Goal: Check status: Check status

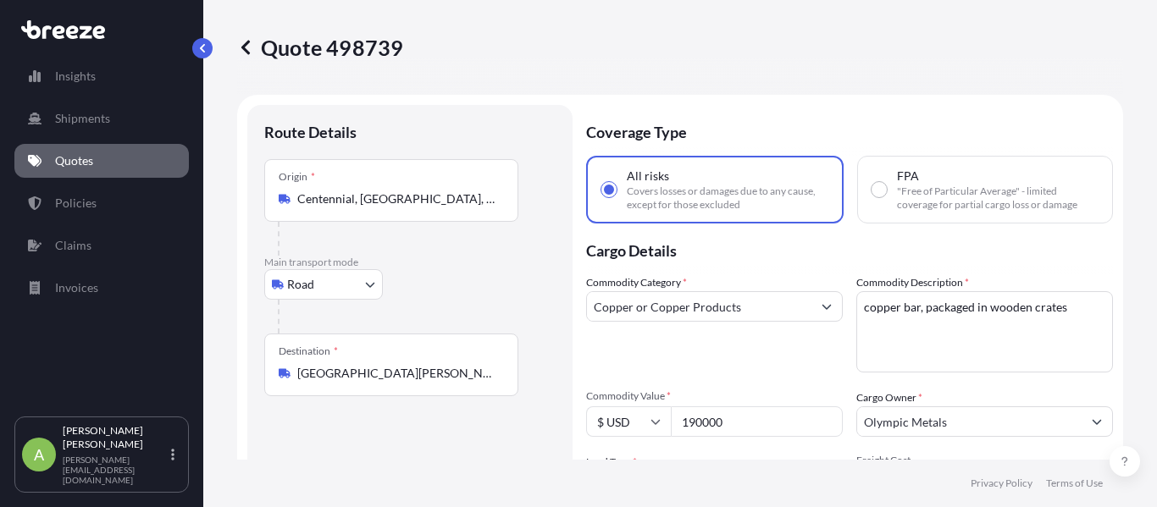
select select "Road"
select select "2"
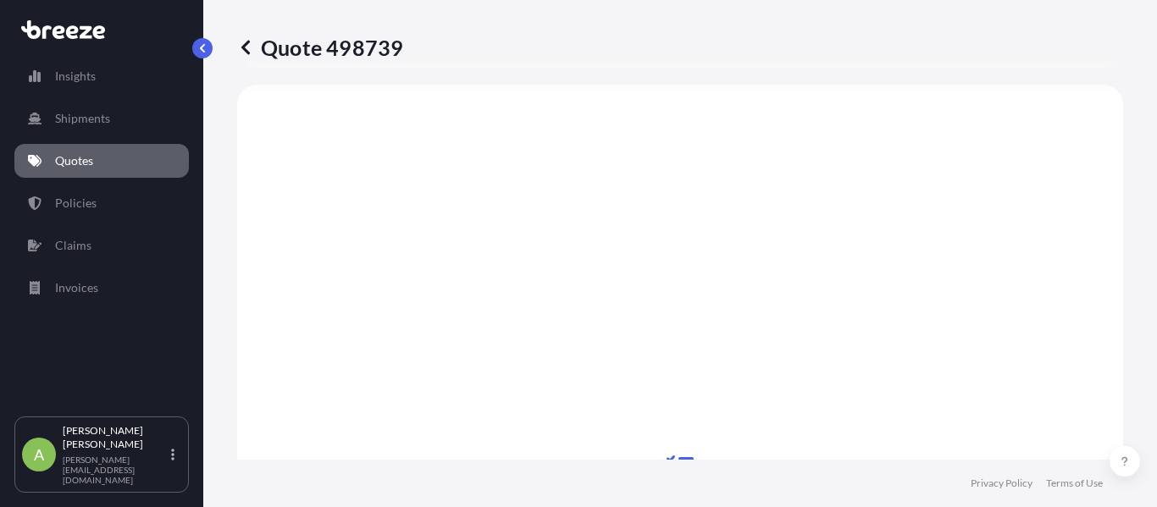
click at [242, 57] on link at bounding box center [245, 47] width 17 height 27
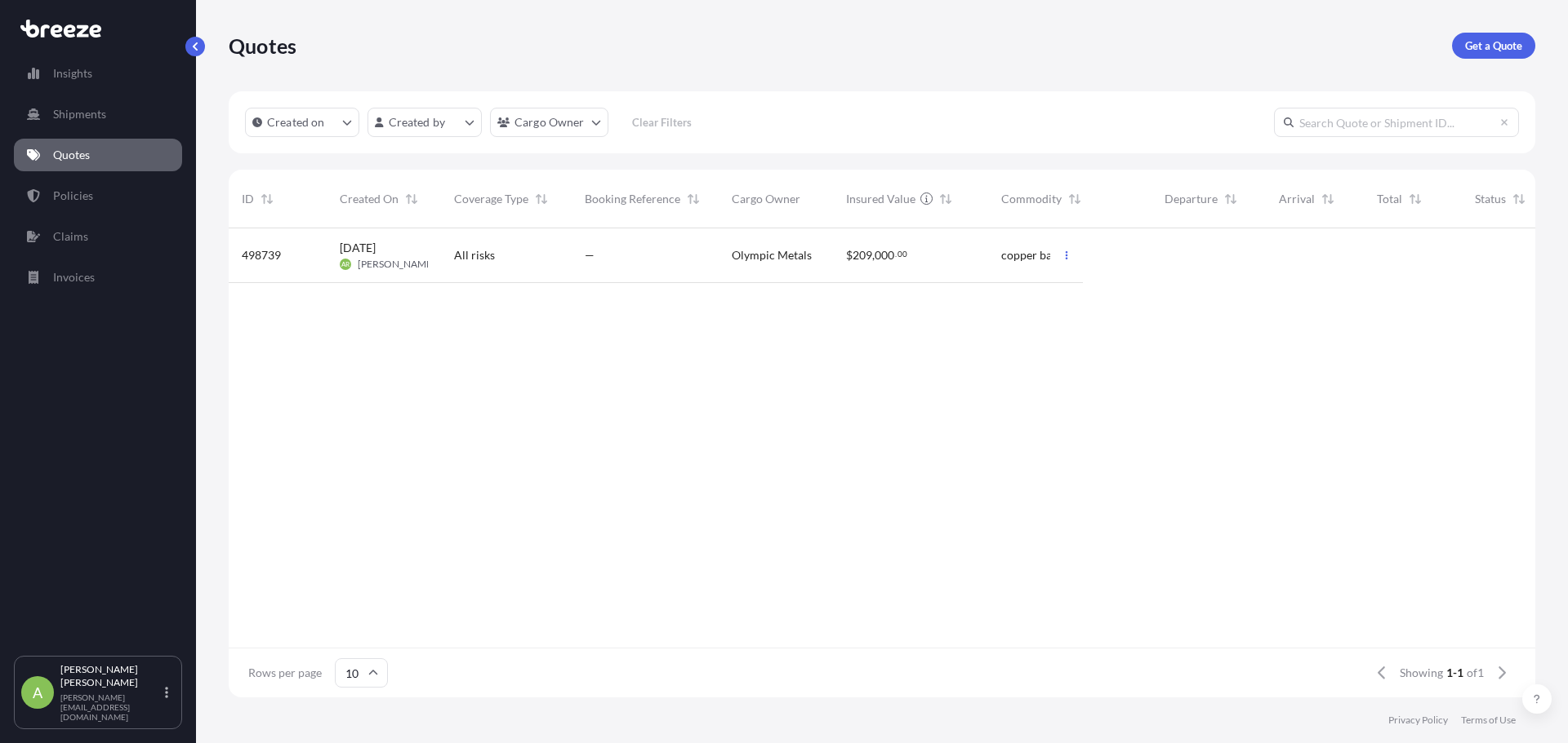
scroll to position [465, 1294]
click at [791, 258] on span "Olympic Metals" at bounding box center [771, 255] width 80 height 16
select select "Road"
select select "2"
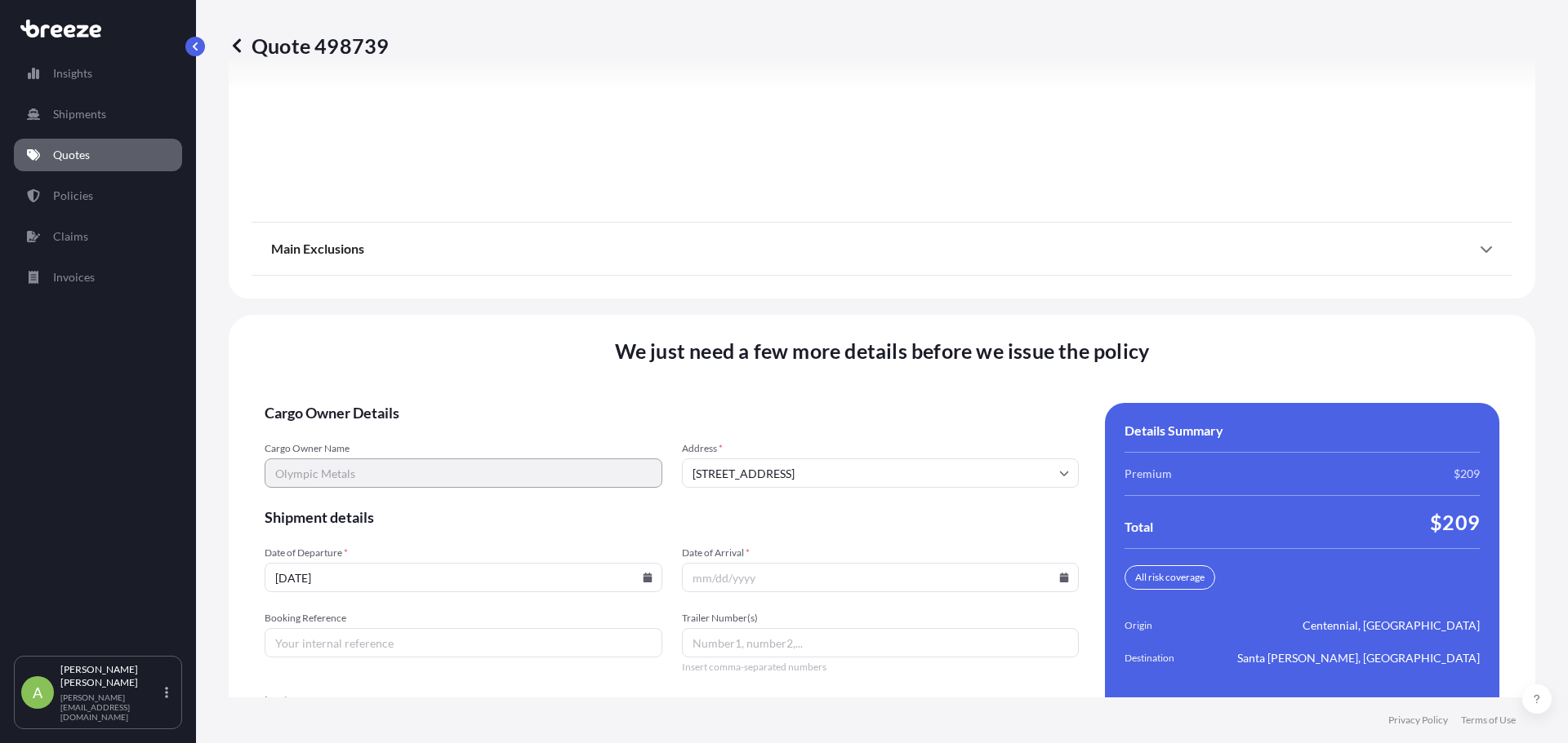
scroll to position [1898, 0]
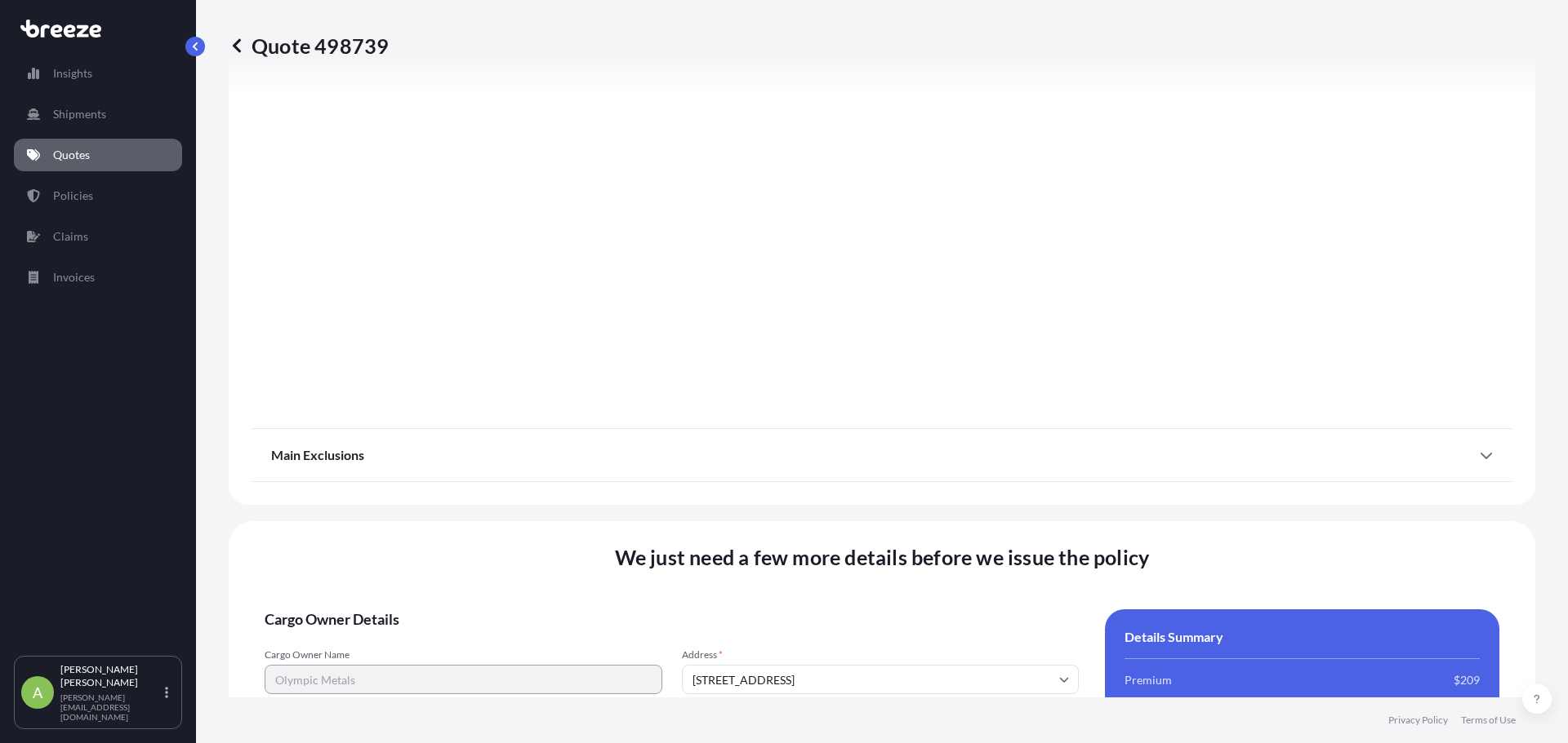
click at [239, 40] on icon at bounding box center [236, 45] width 8 height 13
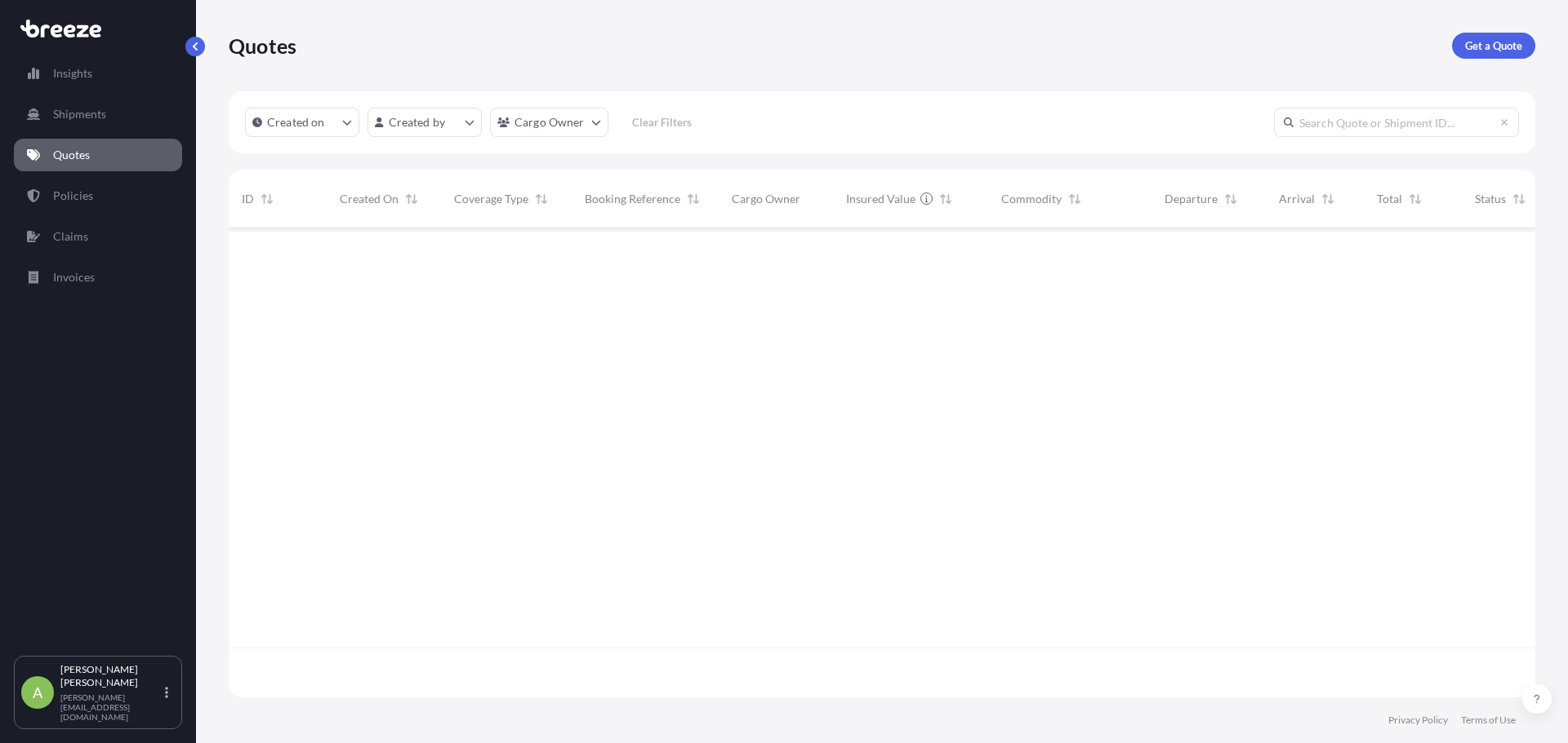
scroll to position [465, 1294]
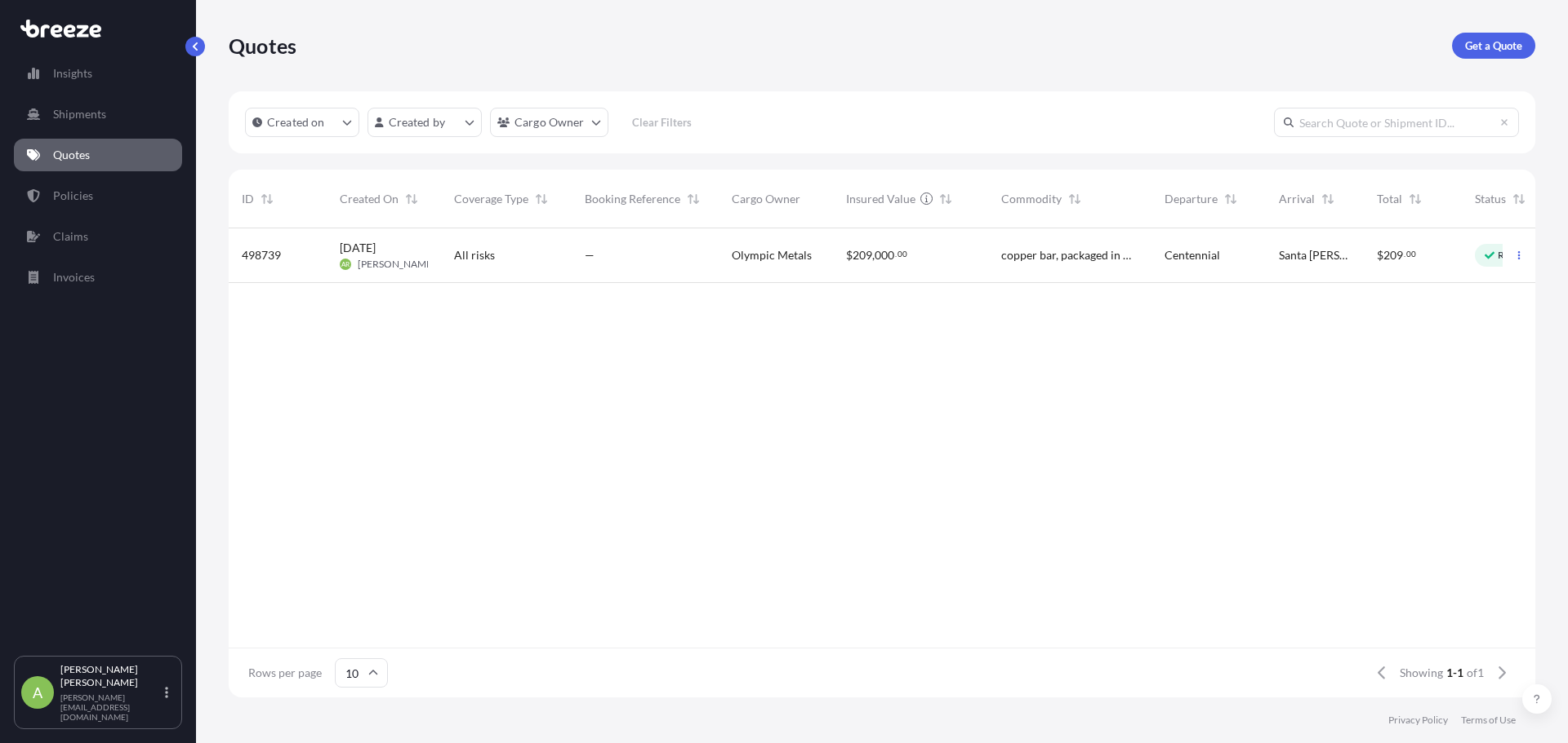
click at [1115, 235] on div "Centennial" at bounding box center [1208, 255] width 115 height 55
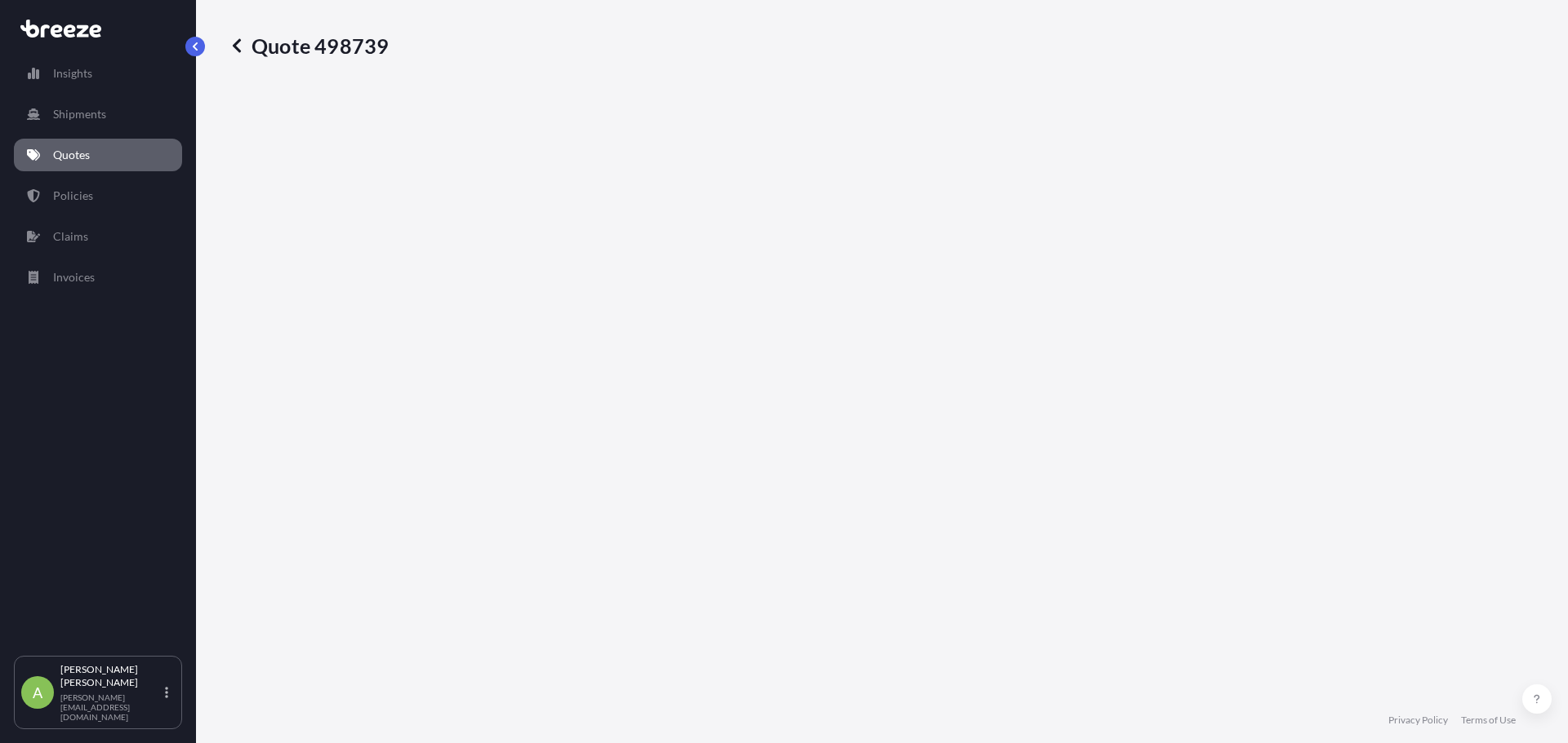
select select "Road"
select select "2"
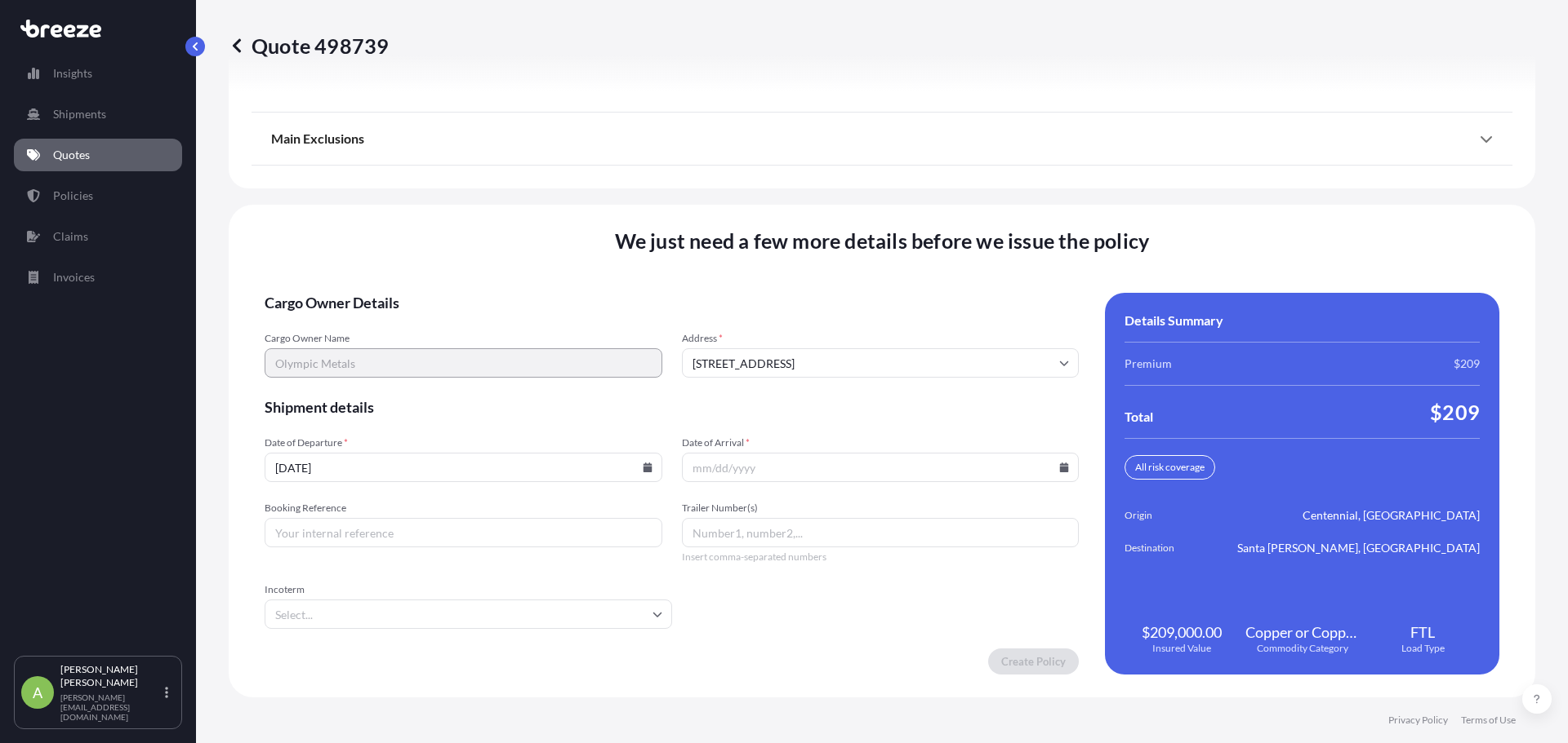
scroll to position [2225, 0]
click at [645, 466] on icon at bounding box center [646, 467] width 9 height 10
click at [469, 288] on button "11" at bounding box center [461, 291] width 26 height 26
click at [869, 464] on input "Date of Arrival *" at bounding box center [880, 467] width 397 height 29
click at [1063, 466] on input "Date of Arrival *" at bounding box center [880, 467] width 397 height 29
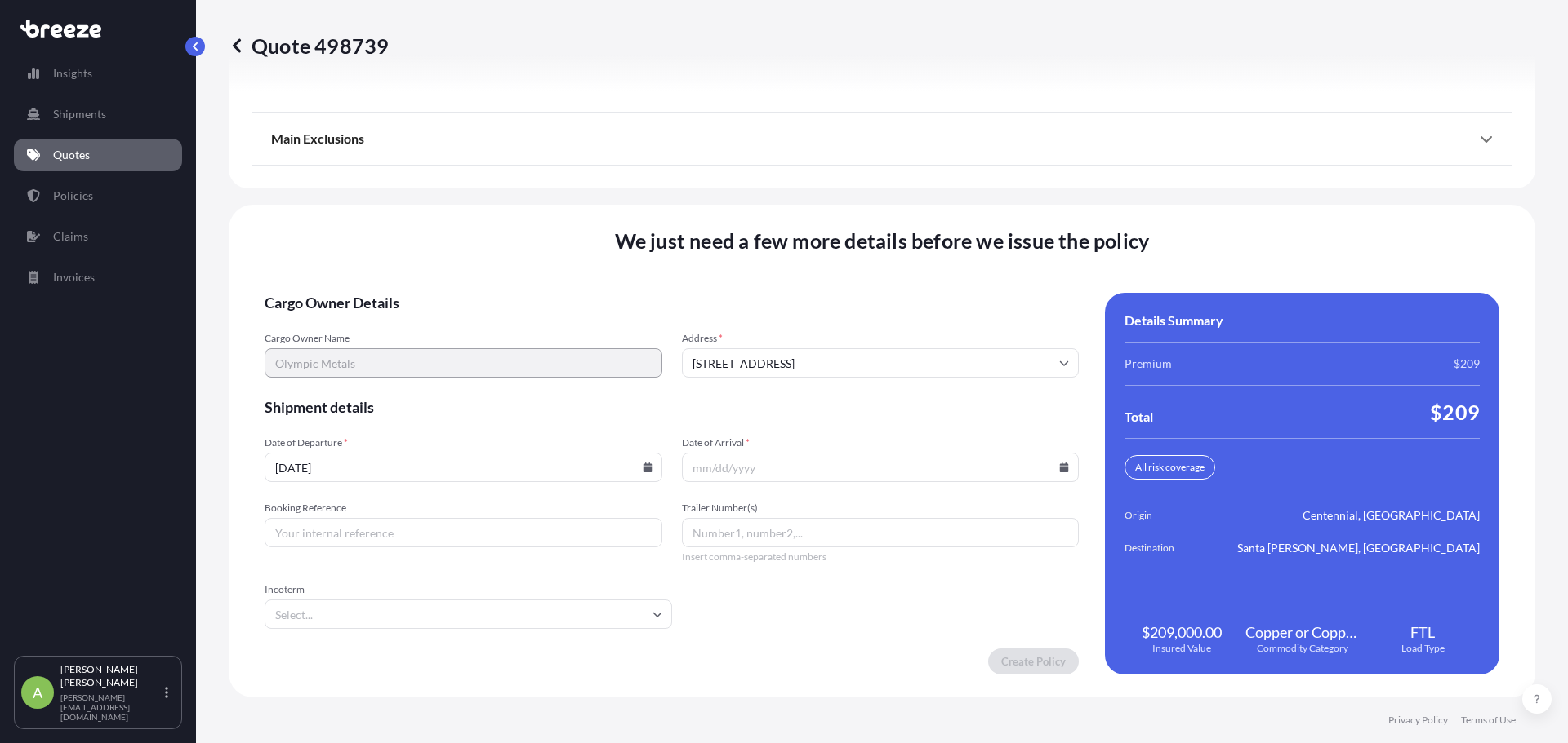
click at [1060, 469] on icon at bounding box center [1064, 467] width 9 height 10
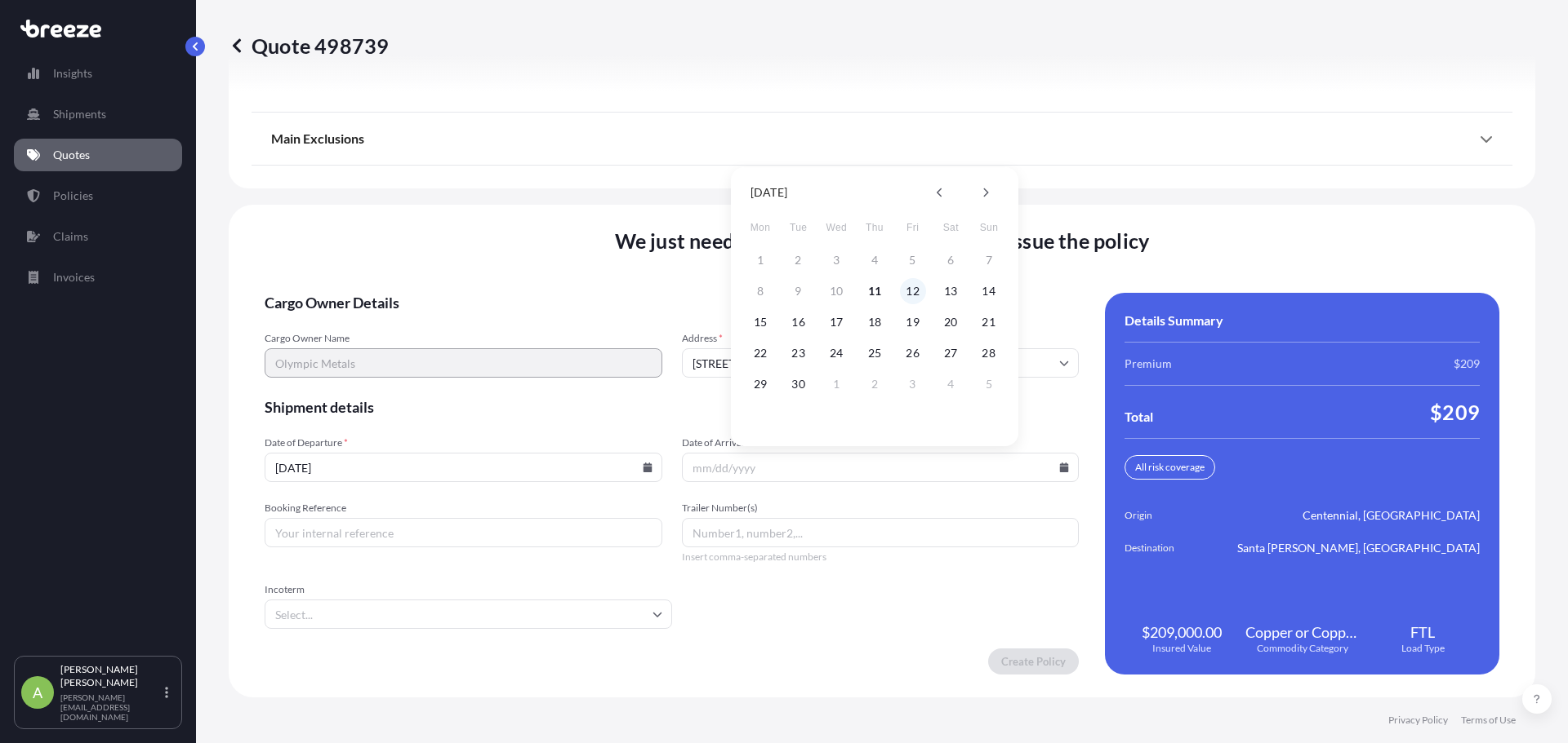
click at [911, 286] on button "12" at bounding box center [912, 291] width 26 height 26
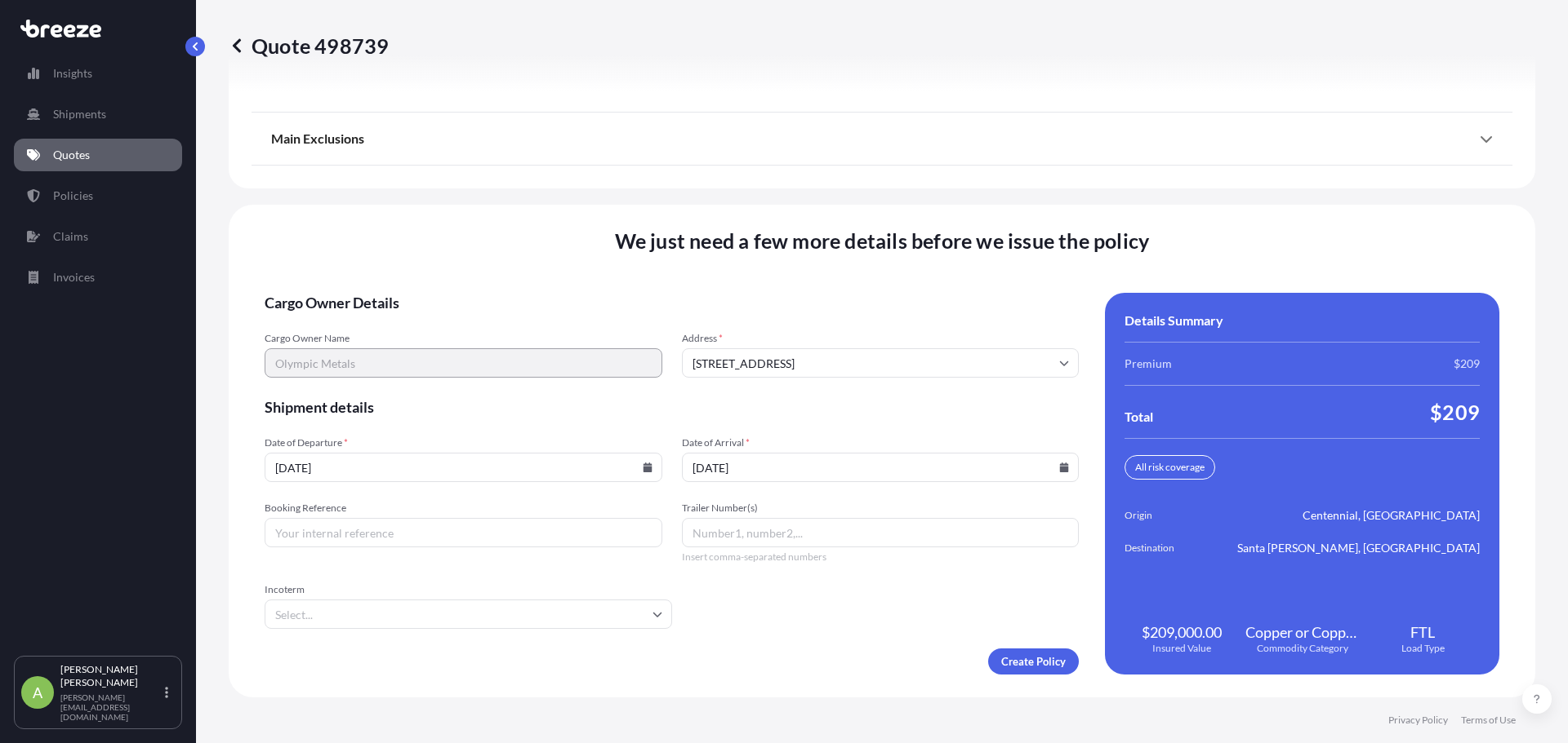
type input "[DATE]"
click at [408, 488] on input "Booking Reference" at bounding box center [463, 533] width 397 height 29
paste input "47821"
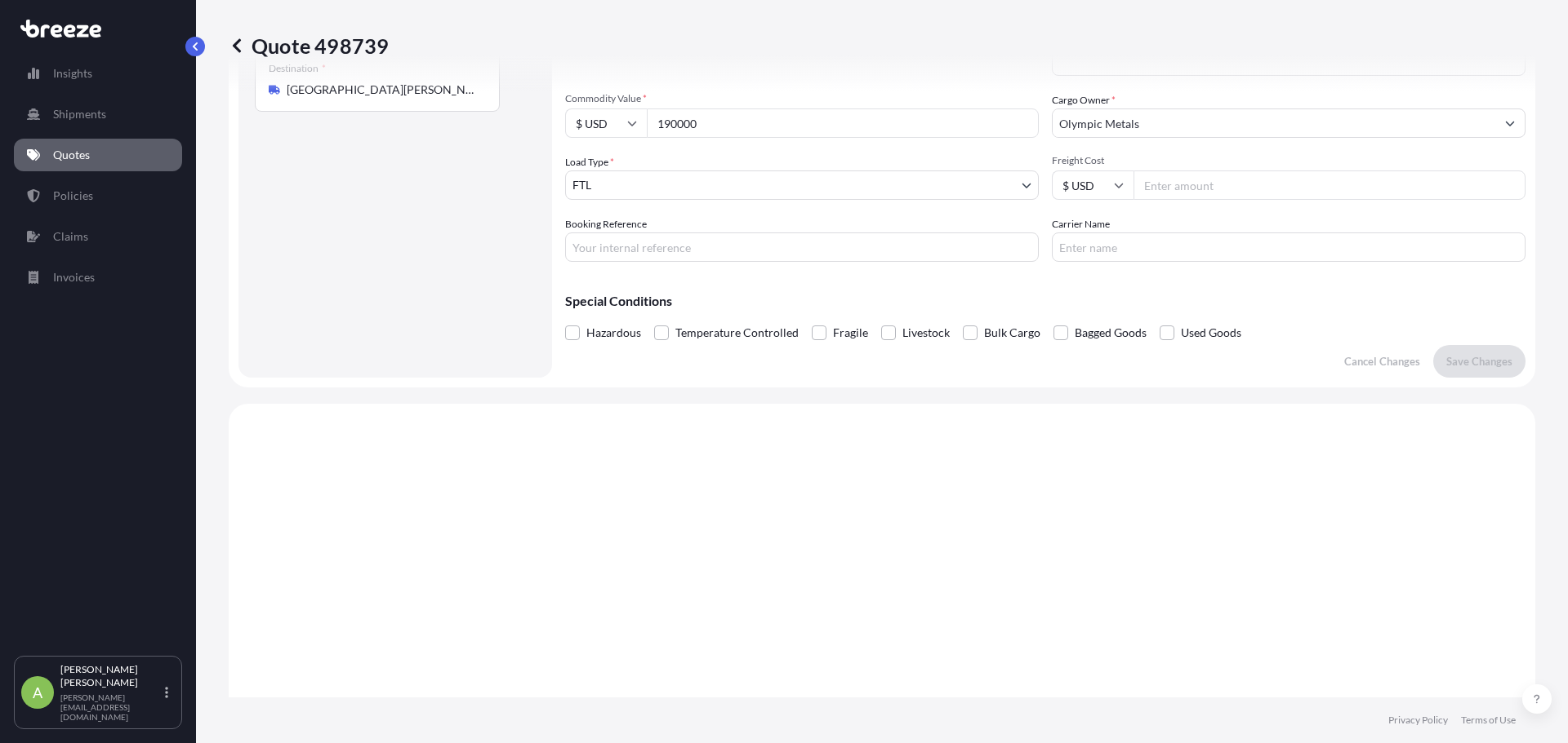
scroll to position [267, 0]
type input "47821"
click at [643, 248] on input "Booking Reference" at bounding box center [801, 251] width 473 height 29
paste input "47821"
type input "47821"
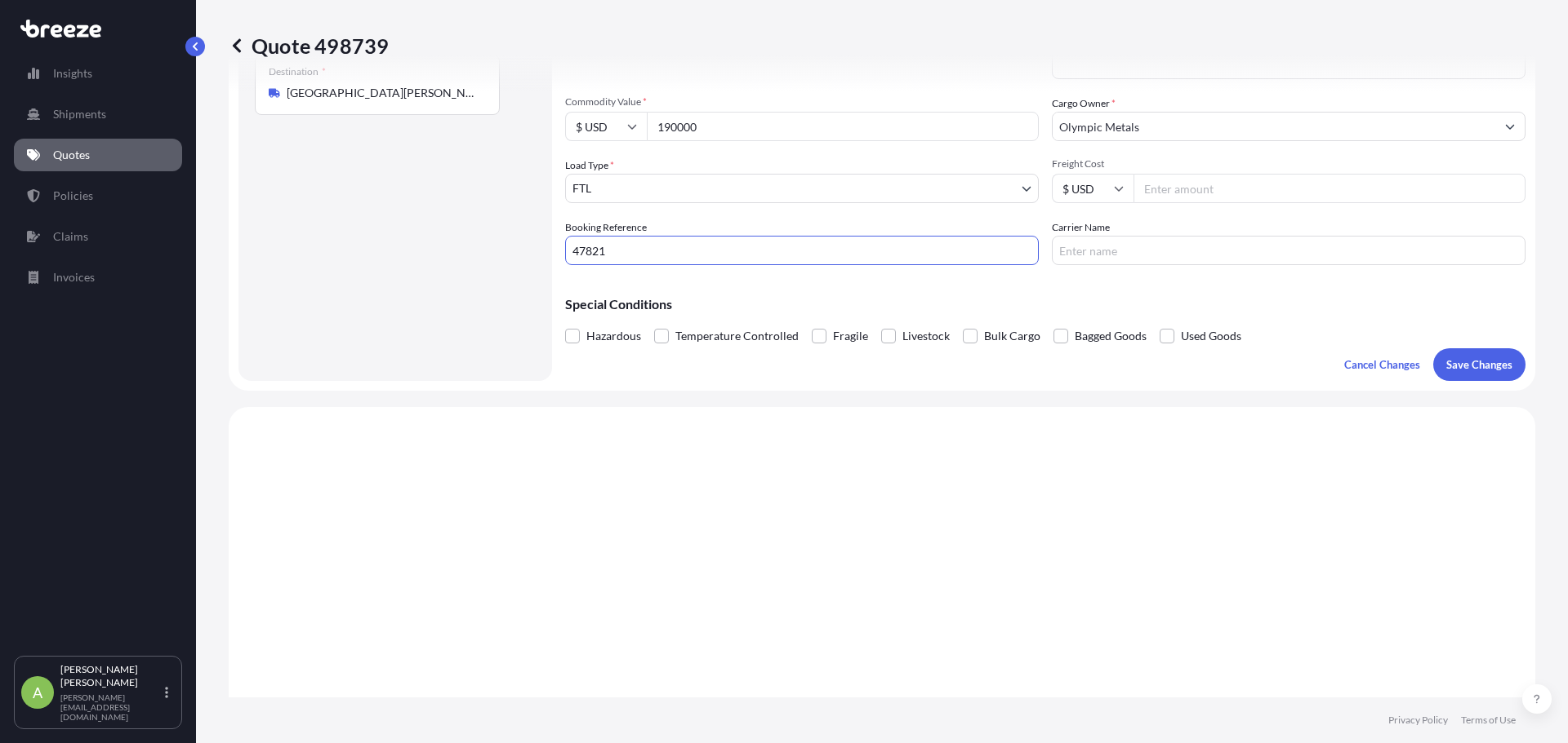
click at [1115, 243] on input "Carrier Name" at bounding box center [1288, 251] width 473 height 29
paste input "UE Line Inc"
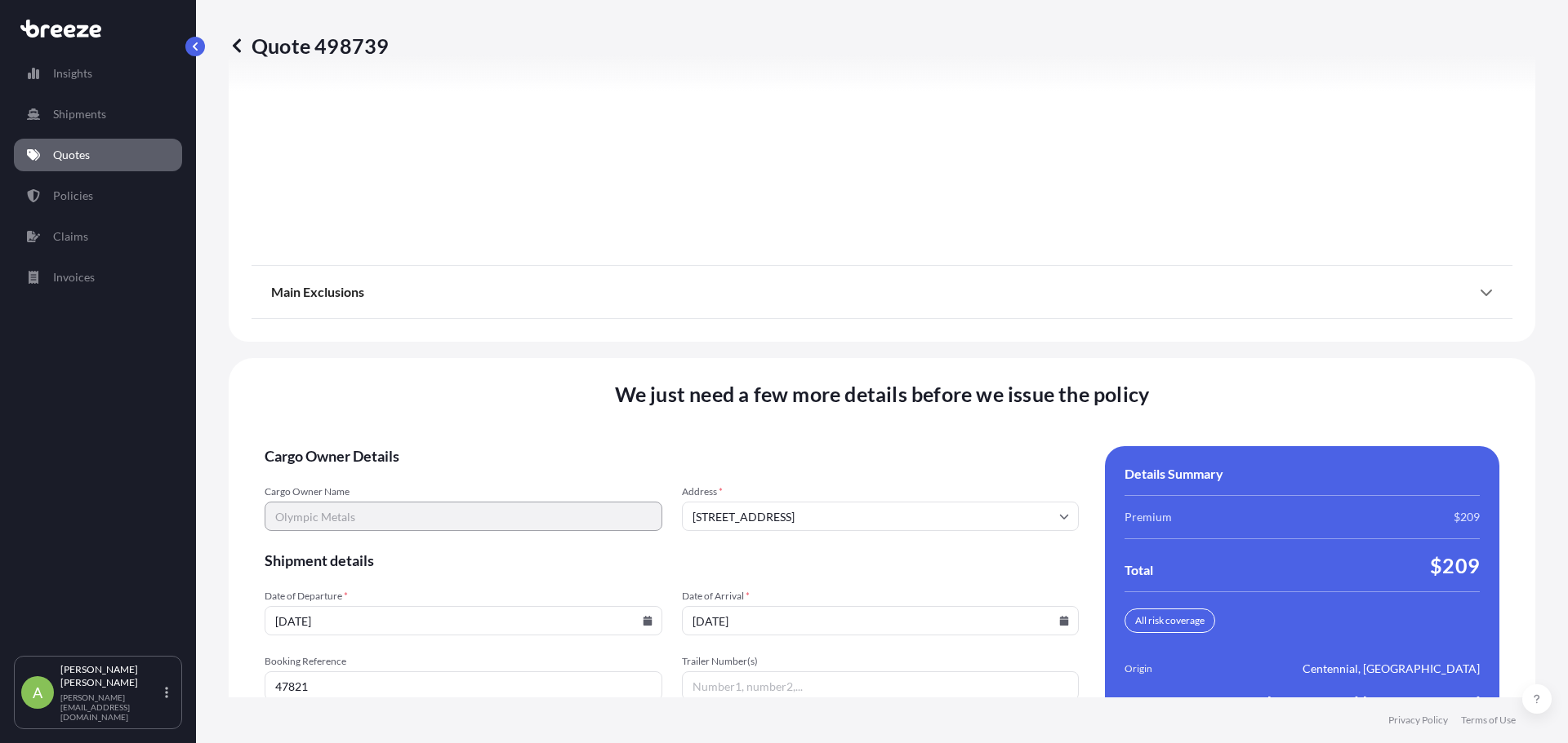
scroll to position [2225, 0]
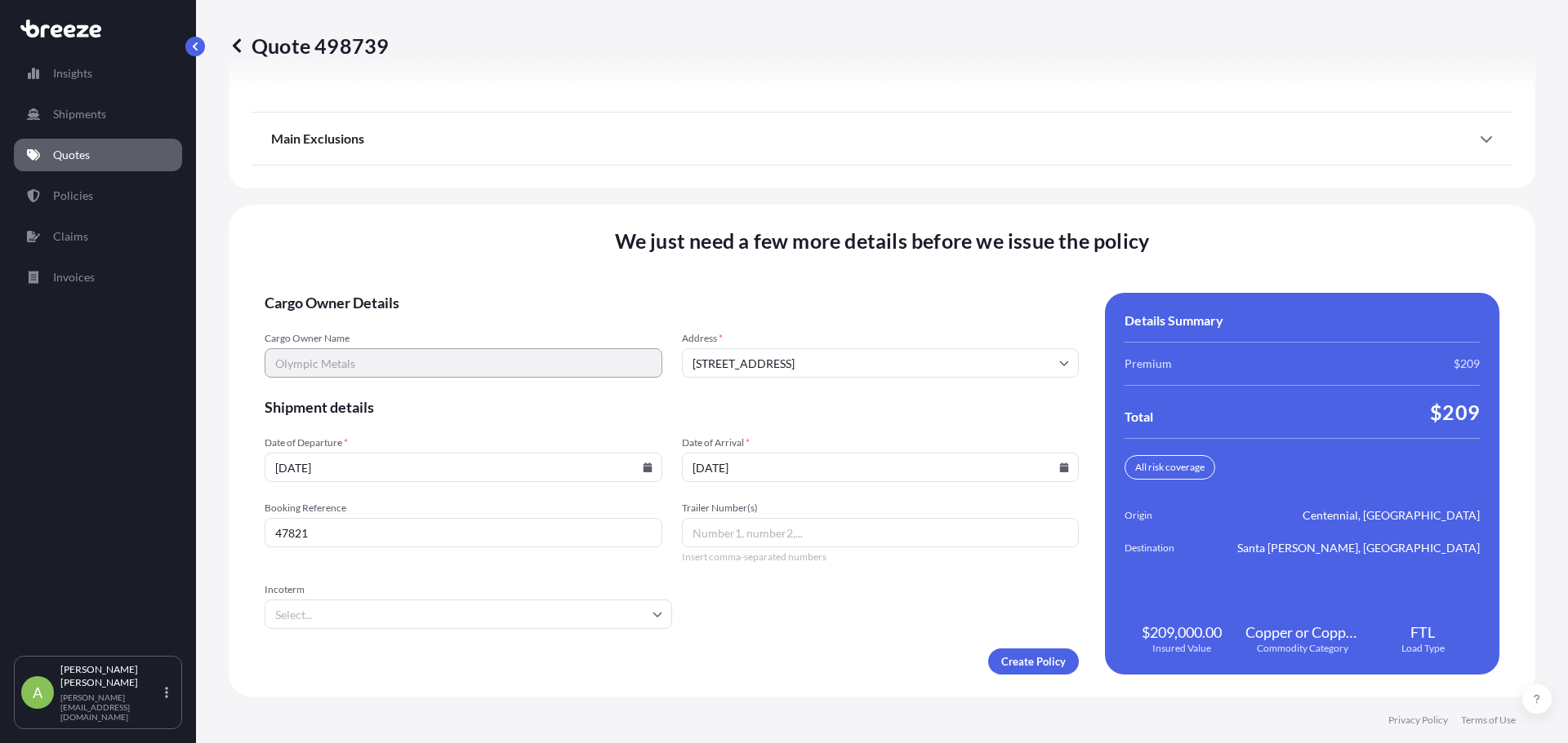
type input "UE Line Inc"
click at [787, 488] on input "Trailer Number(s)" at bounding box center [880, 533] width 397 height 29
paste input "1581"
type input "1581"
click at [767, 488] on form "Cargo Owner Details Cargo Owner Name Olympic Metals Address * 7956 S Potomac St…" at bounding box center [671, 484] width 814 height 382
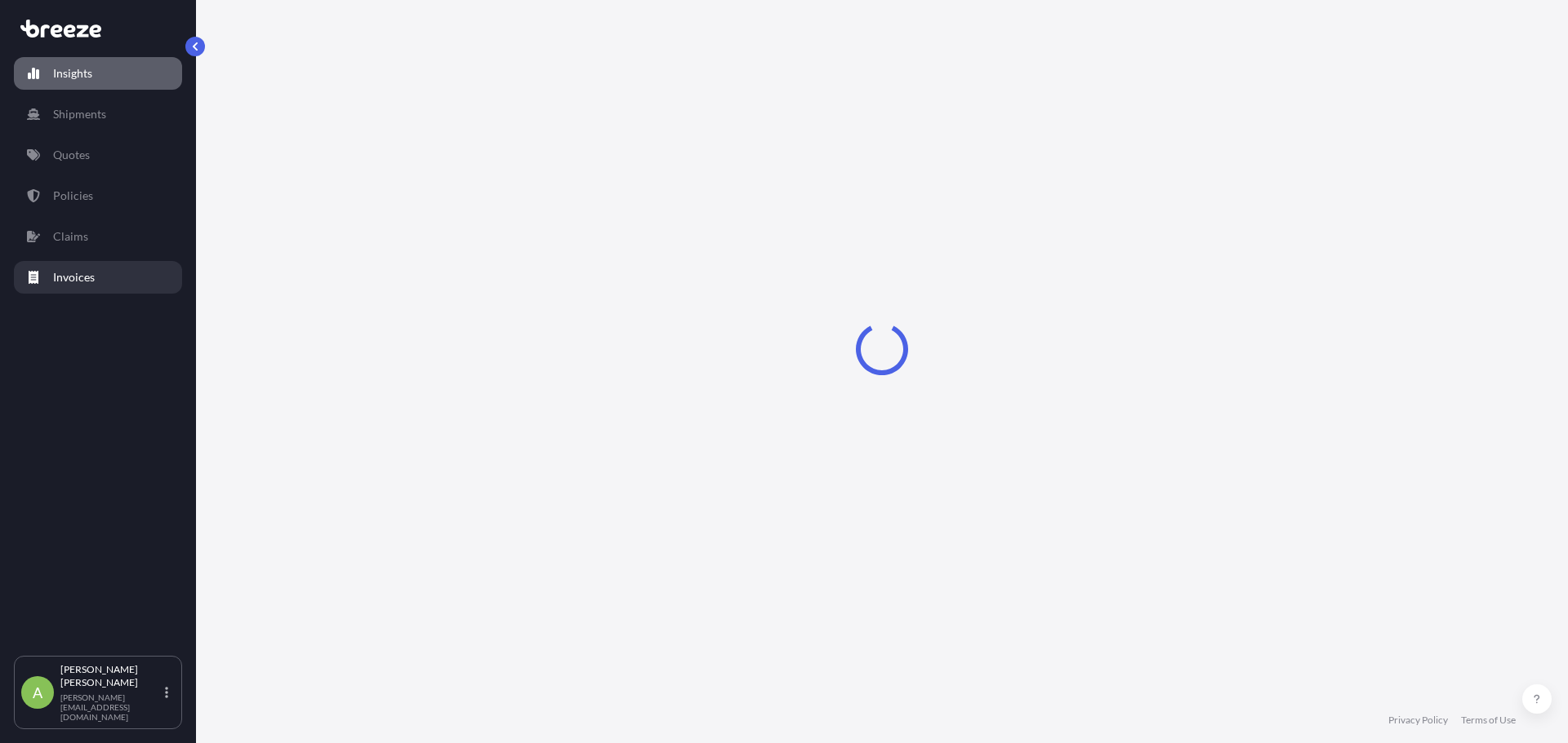
select select "2025"
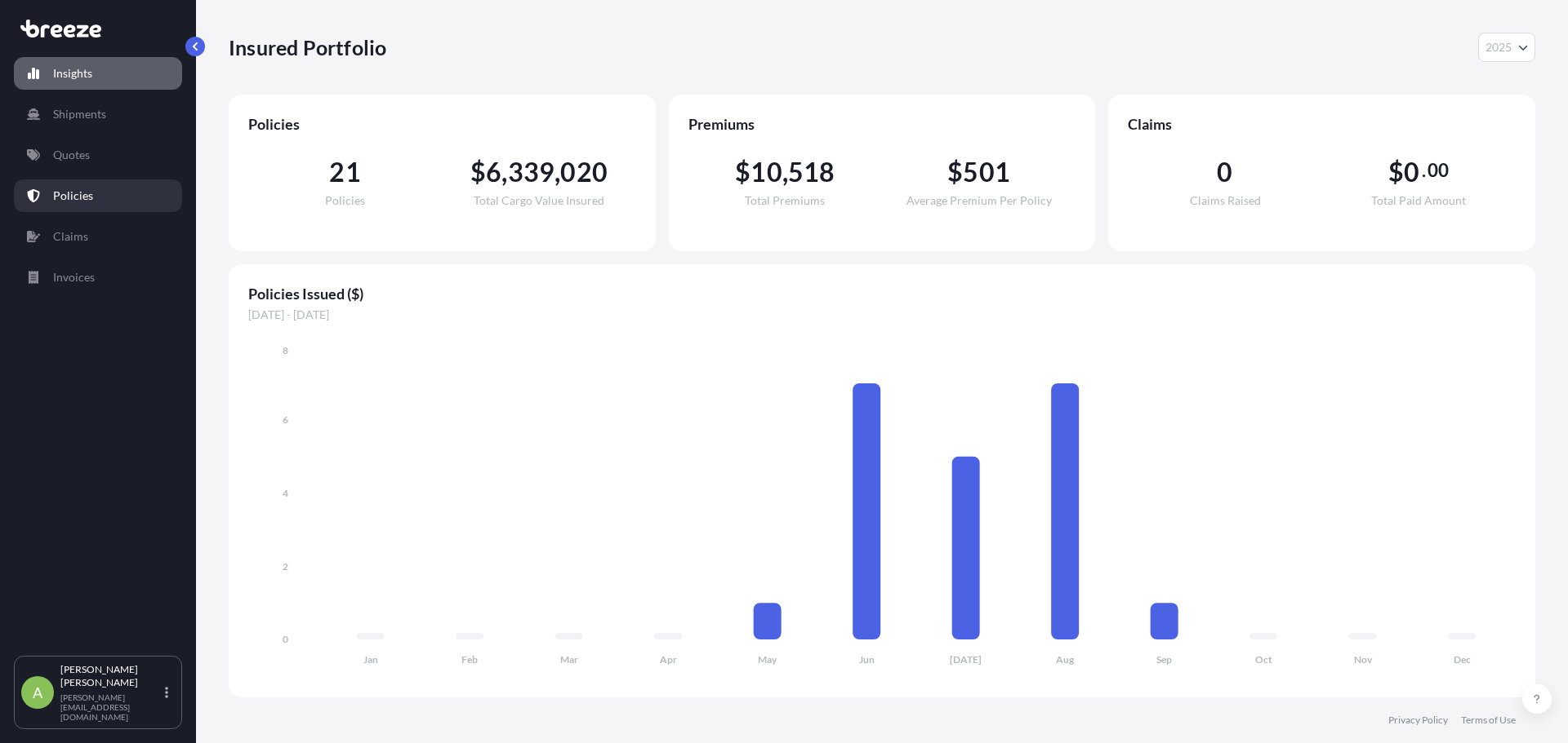
click at [99, 192] on link "Policies" at bounding box center [97, 196] width 168 height 33
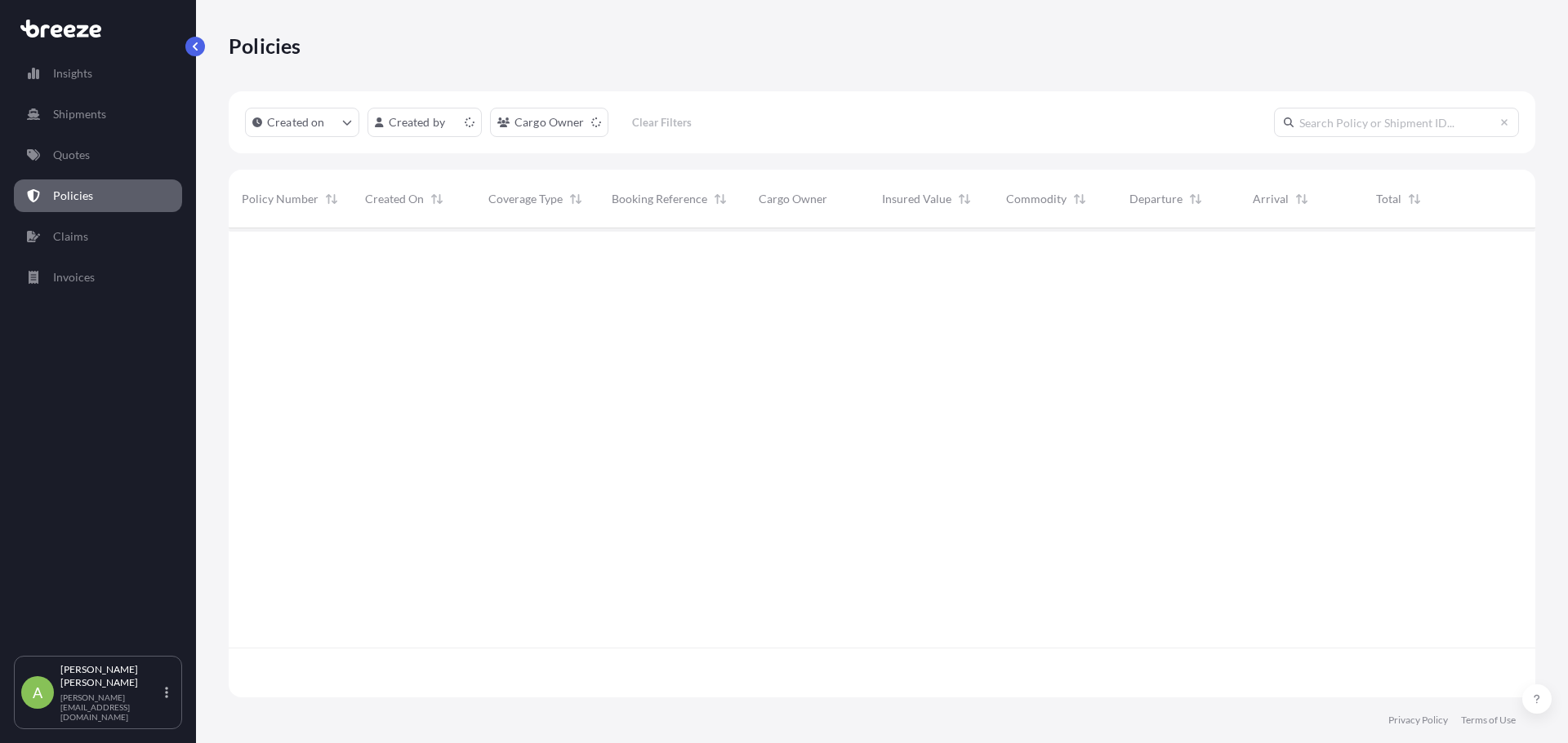
scroll to position [465, 1294]
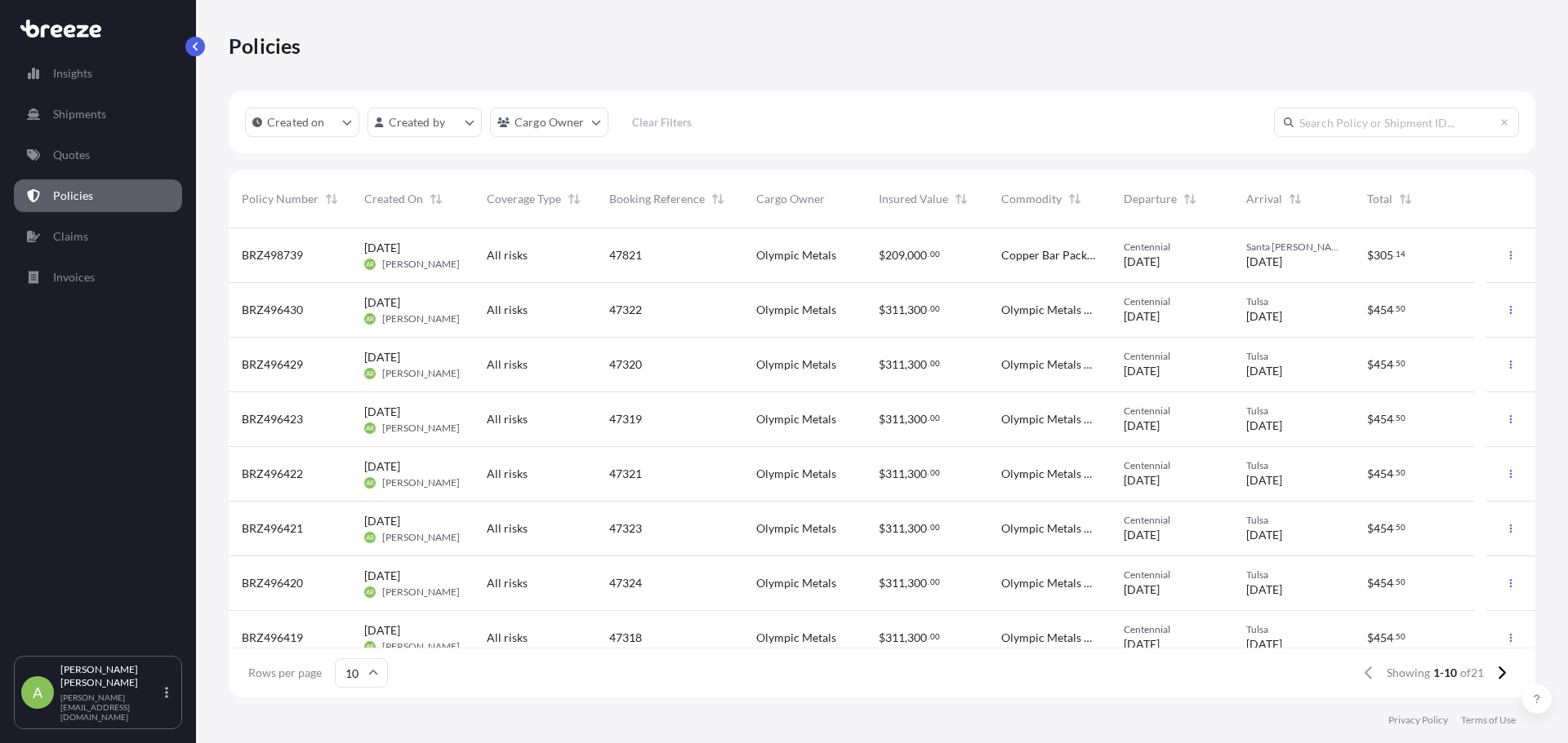
drag, startPoint x: 638, startPoint y: 269, endPoint x: 933, endPoint y: 269, distance: 295.0
click at [913, 266] on div "$ 209 , 000 . 00" at bounding box center [926, 255] width 122 height 55
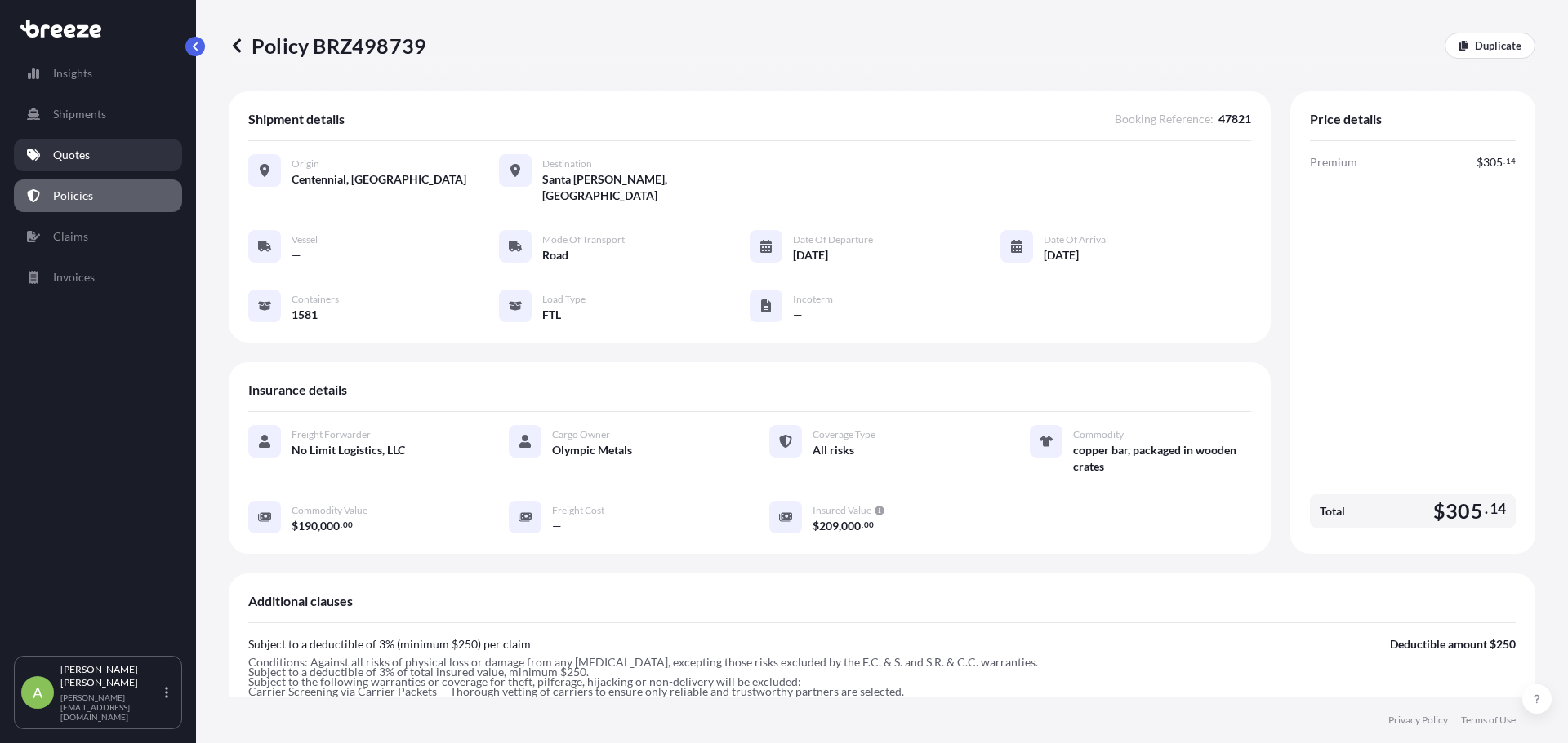
click at [81, 144] on link "Quotes" at bounding box center [97, 155] width 168 height 33
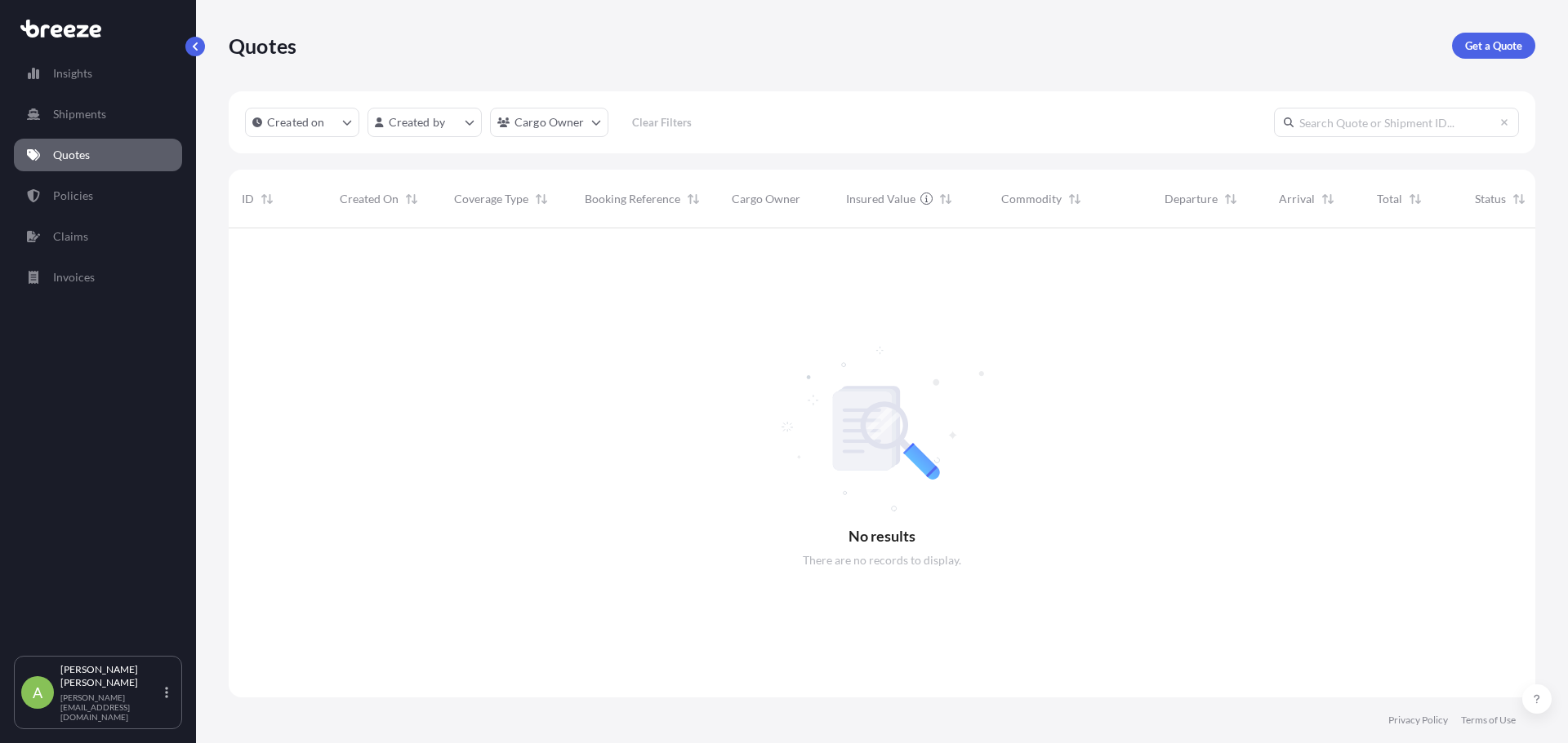
scroll to position [516, 1294]
click at [115, 202] on link "Policies" at bounding box center [97, 196] width 168 height 33
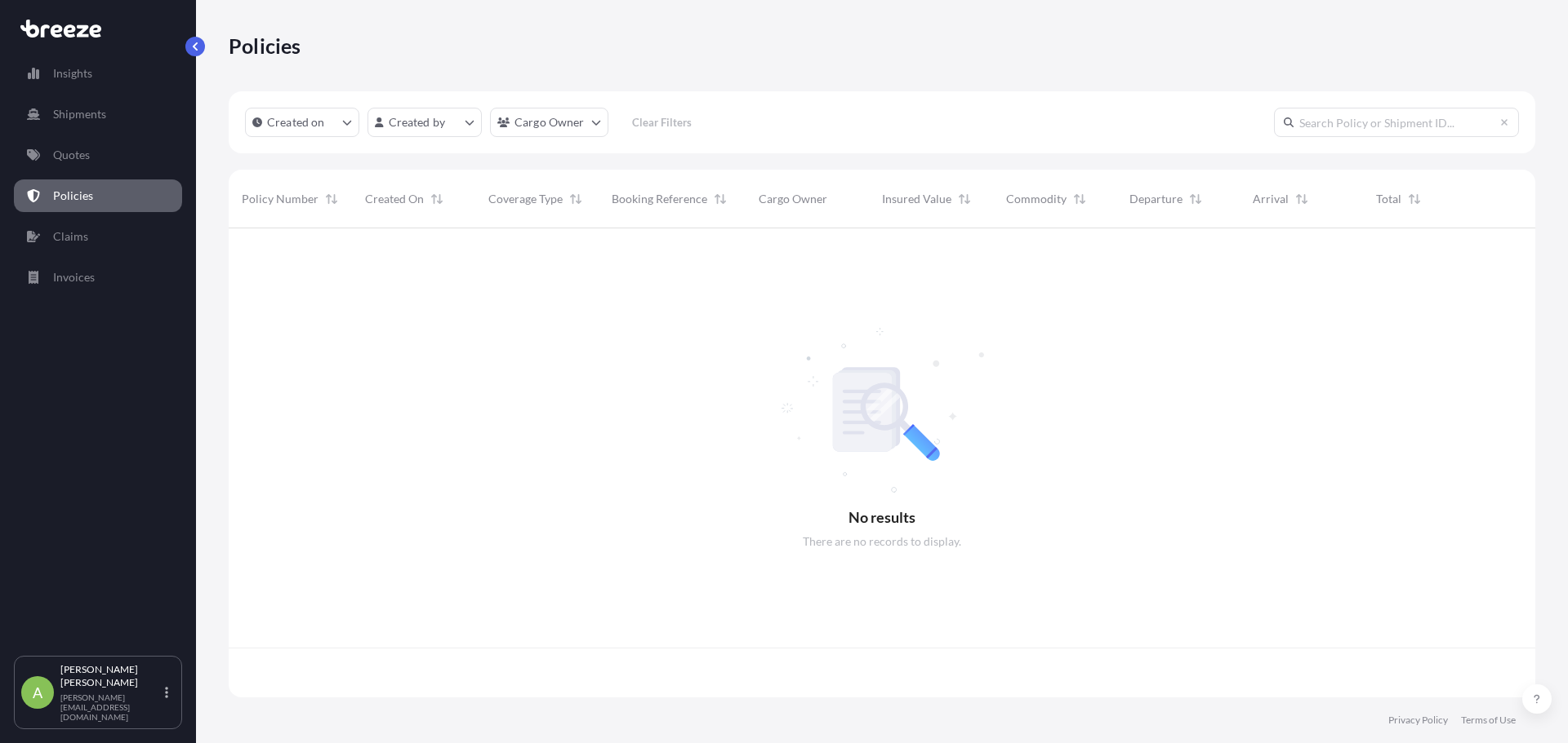
scroll to position [465, 1294]
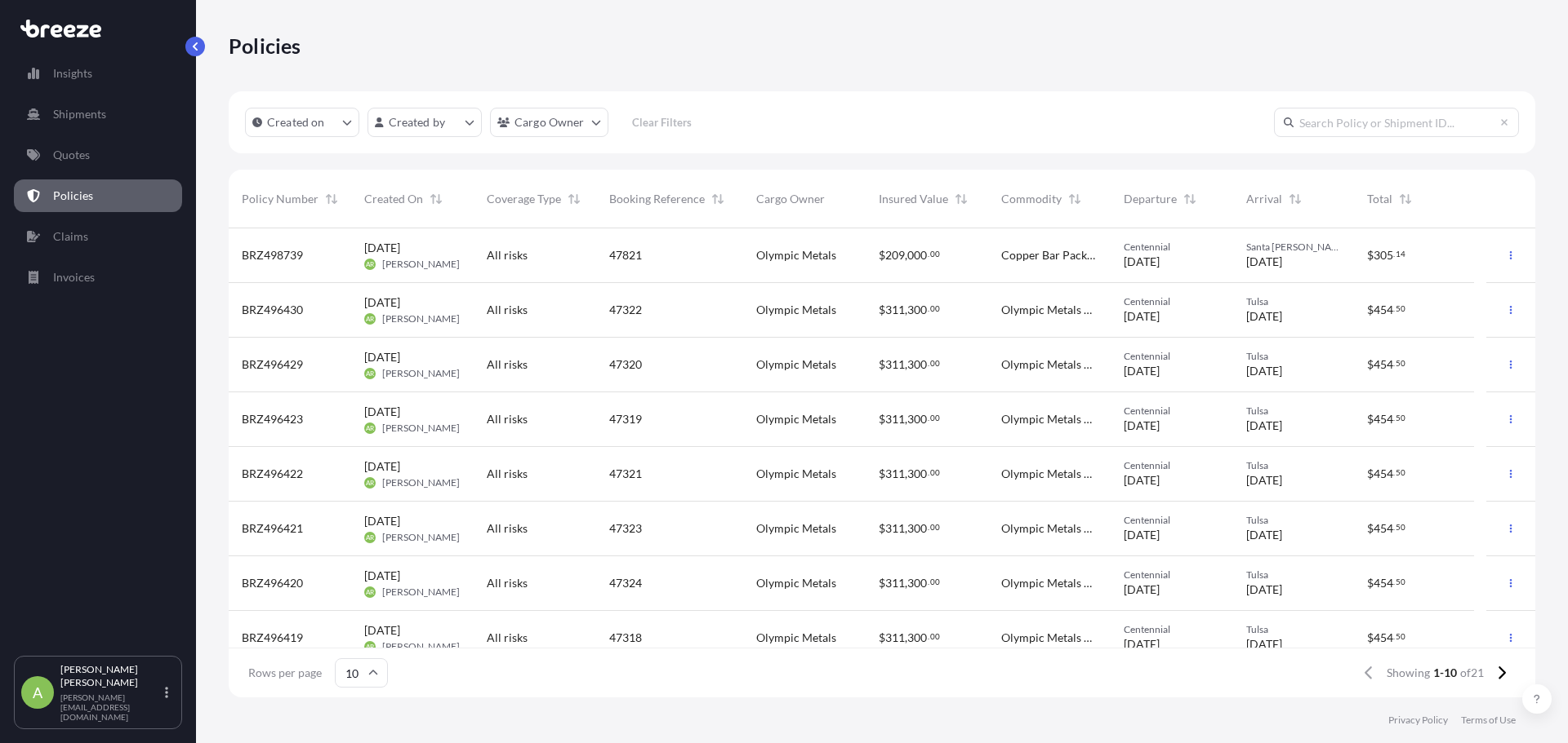
click at [626, 266] on div "47821" at bounding box center [669, 255] width 147 height 55
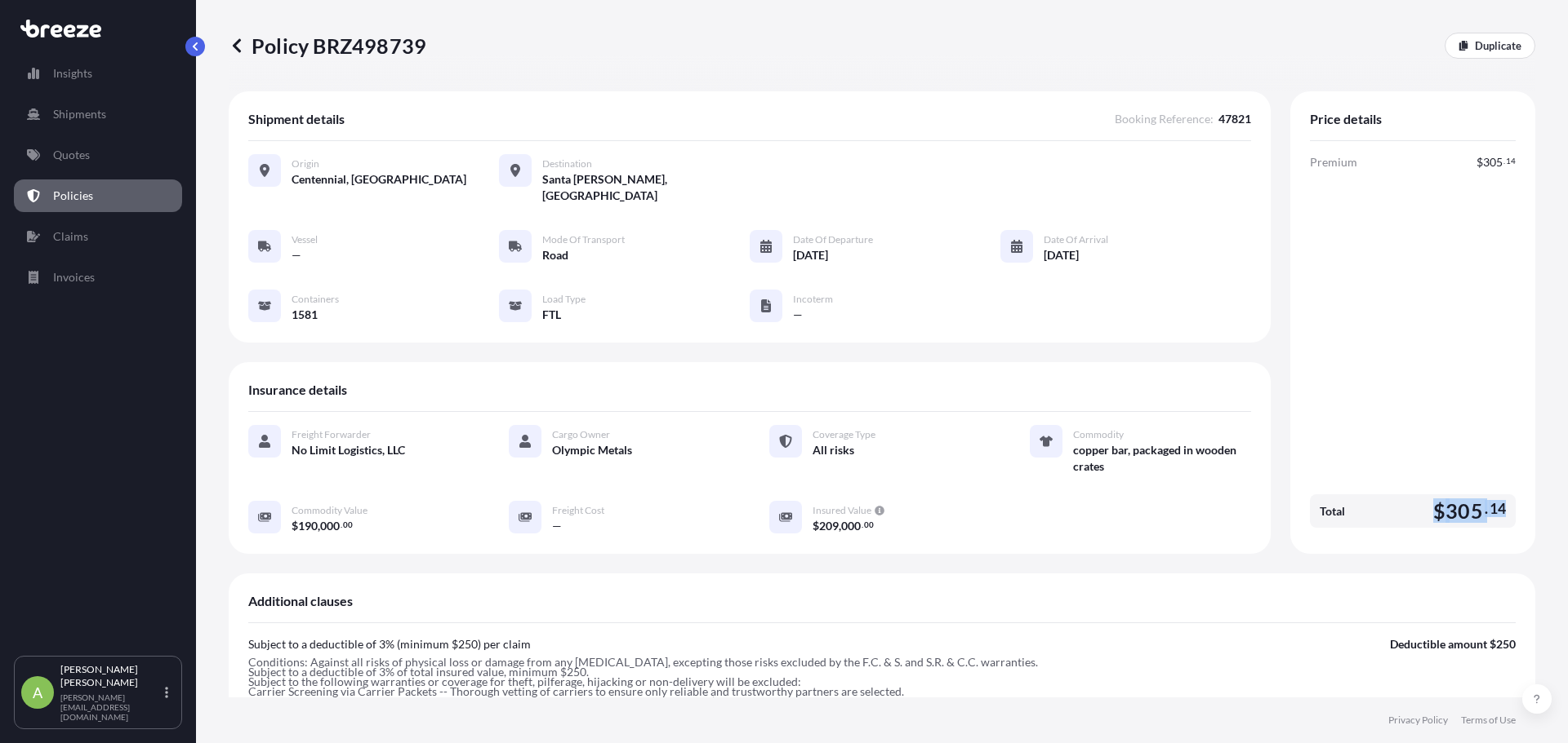
drag, startPoint x: 1428, startPoint y: 494, endPoint x: 729, endPoint y: 334, distance: 717.1
click at [1499, 494] on div "Total $ 305 . 14" at bounding box center [1412, 511] width 205 height 34
click at [486, 40] on div "Policy BRZ498739 Duplicate" at bounding box center [881, 45] width 1307 height 26
